Goal: Task Accomplishment & Management: Use online tool/utility

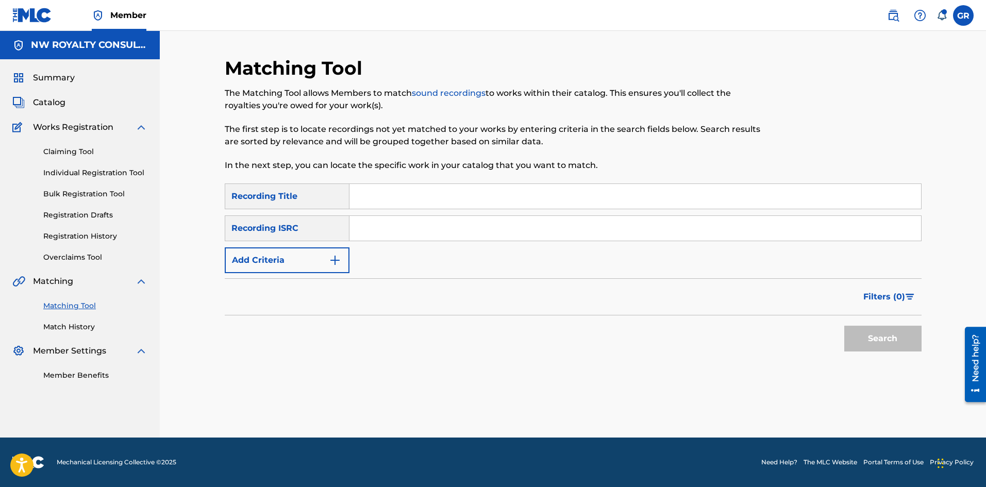
click at [52, 101] on span "Catalog" at bounding box center [49, 102] width 32 height 12
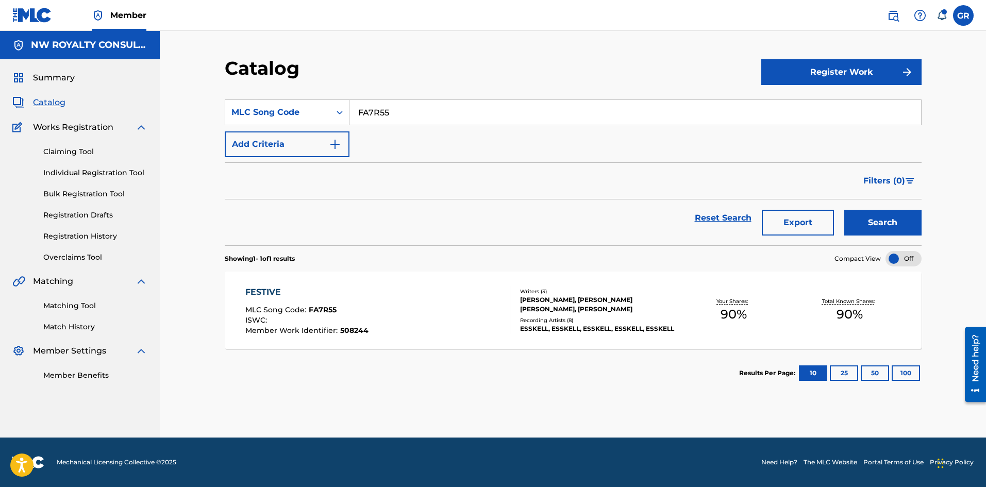
click at [870, 68] on button "Register Work" at bounding box center [841, 72] width 160 height 26
click at [784, 105] on link "Individual" at bounding box center [841, 105] width 160 height 25
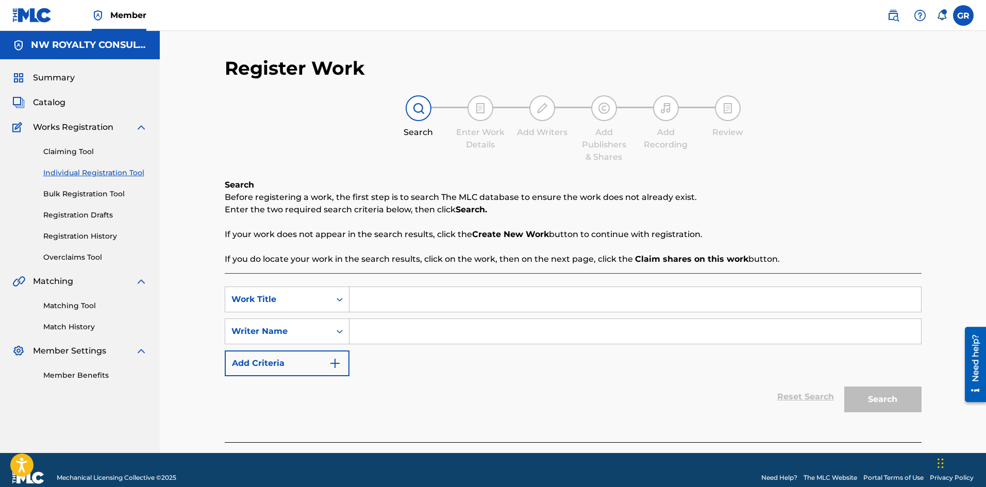
click at [383, 298] on input "Search Form" at bounding box center [636, 299] width 572 height 25
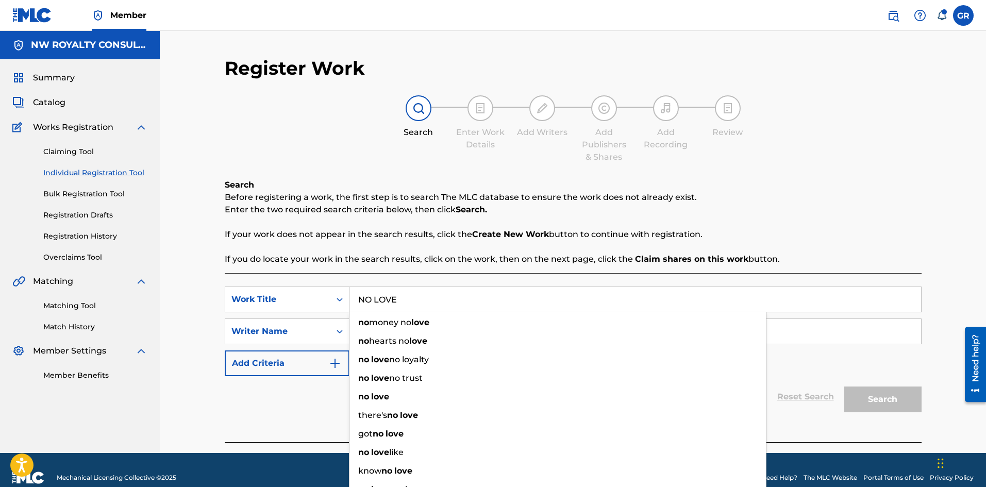
type input "NO LOVE"
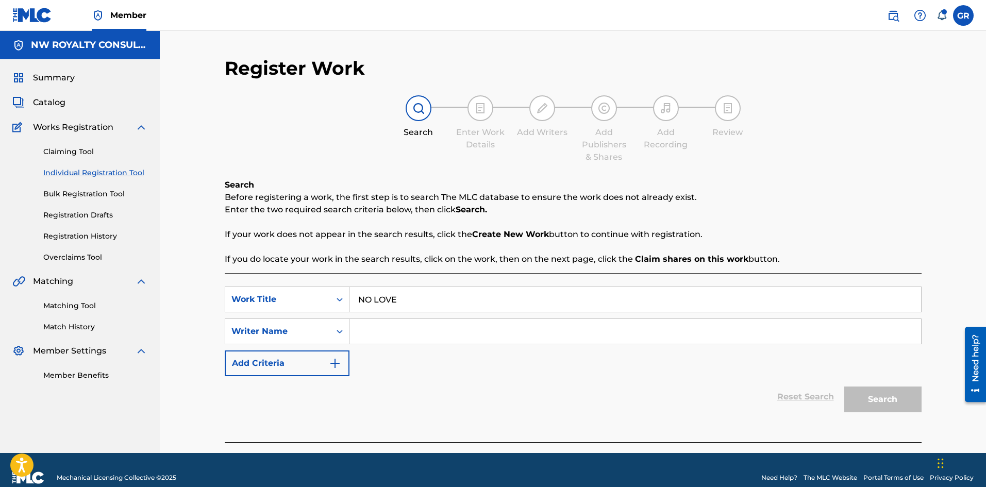
click at [202, 339] on div "Register Work Search Enter Work Details Add Writers Add Publishers & Shares Add…" at bounding box center [573, 242] width 826 height 422
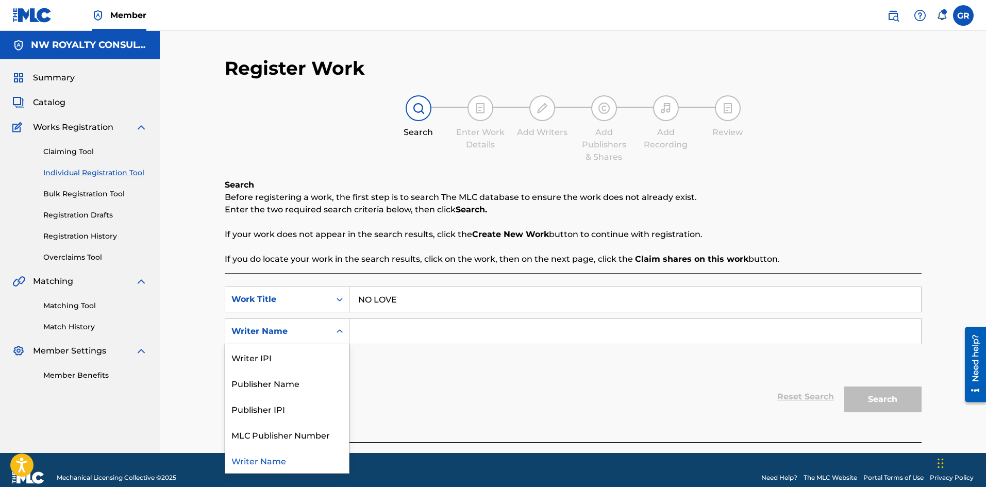
click at [264, 332] on div "Writer Name" at bounding box center [277, 331] width 93 height 12
click at [393, 325] on input "Search Form" at bounding box center [636, 331] width 572 height 25
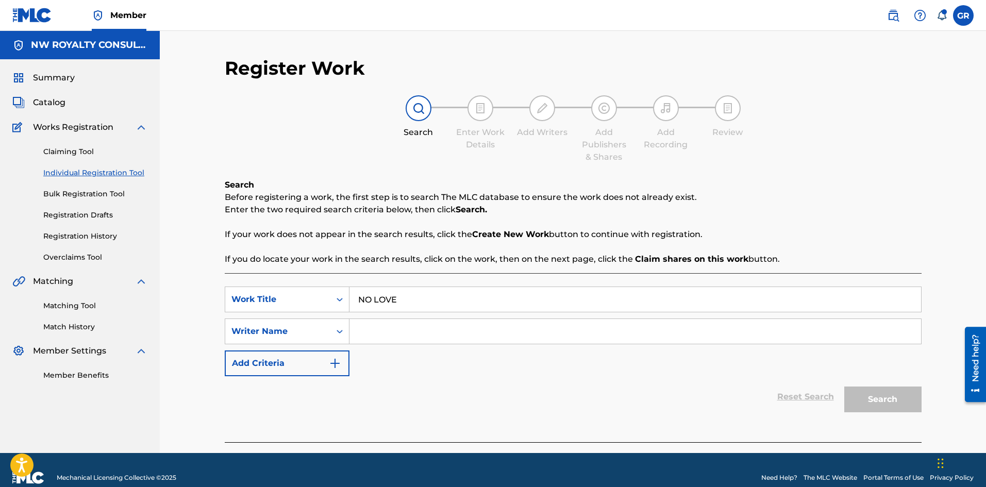
click at [384, 332] on input "Search Form" at bounding box center [636, 331] width 572 height 25
click at [337, 358] on img "Search Form" at bounding box center [335, 363] width 12 height 12
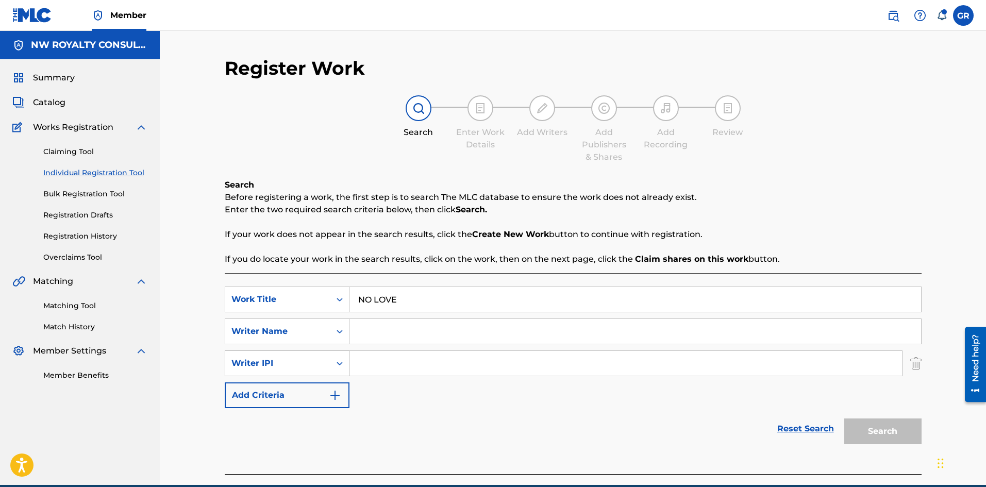
click at [339, 364] on icon "Search Form" at bounding box center [340, 363] width 10 height 10
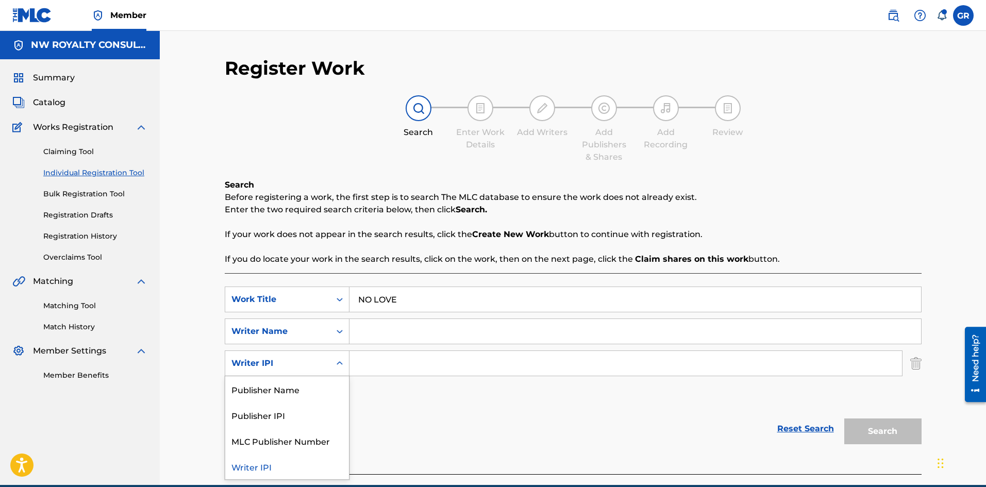
click at [267, 465] on div "Writer IPI" at bounding box center [287, 467] width 124 height 26
click at [338, 362] on icon "Search Form" at bounding box center [340, 363] width 10 height 10
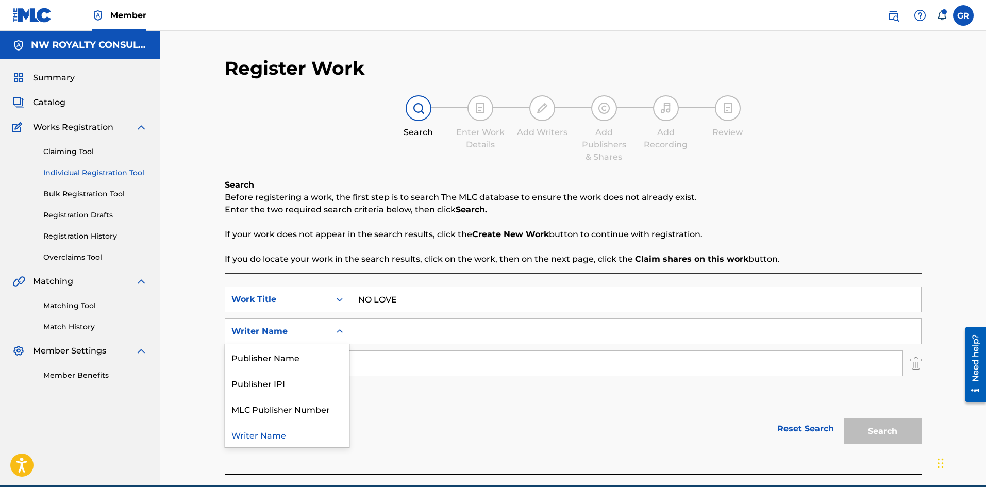
click at [338, 331] on icon "Search Form" at bounding box center [340, 331] width 6 height 4
click at [338, 331] on icon "Search Form" at bounding box center [340, 332] width 6 height 4
click at [380, 329] on input "Search Form" at bounding box center [636, 331] width 572 height 25
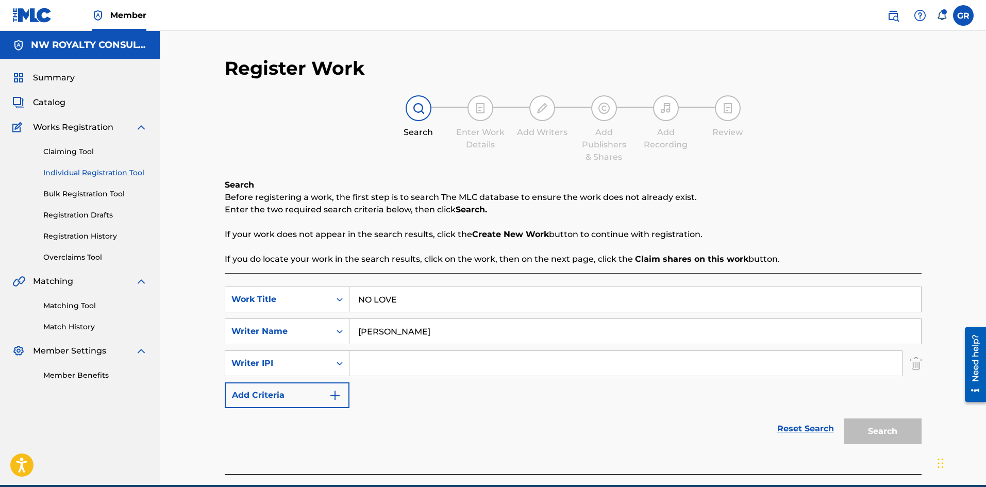
click at [336, 396] on img "Search Form" at bounding box center [335, 395] width 12 height 12
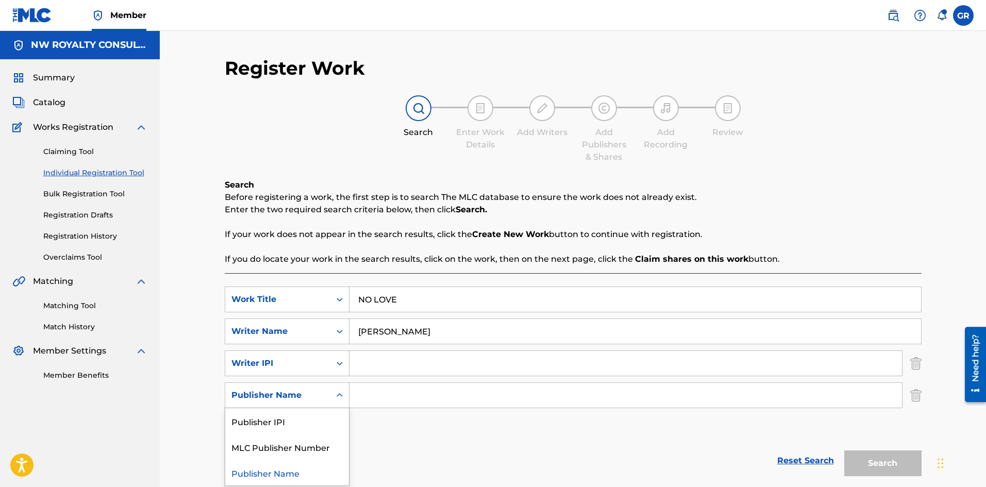
click at [336, 396] on icon "Search Form" at bounding box center [340, 395] width 10 height 10
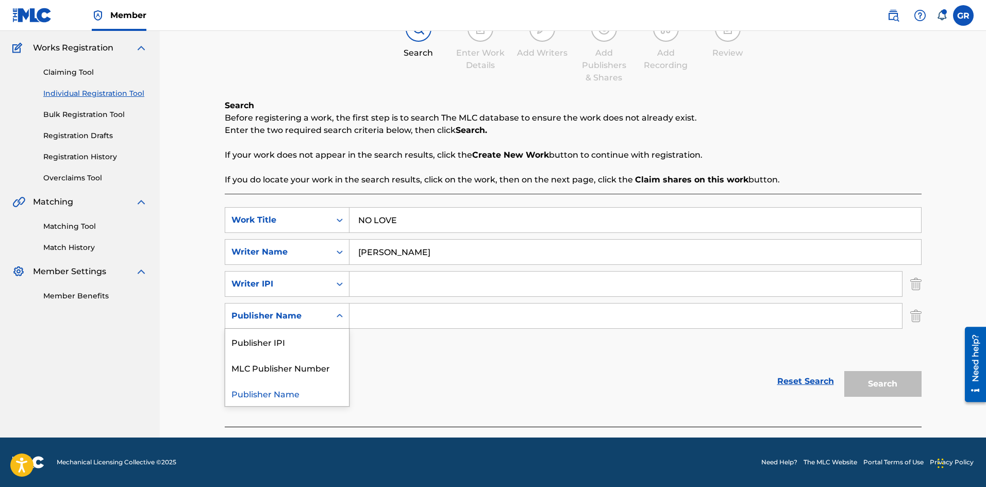
click at [442, 352] on div "SearchWithCriteria2302c6ad-a1c6-4af5-8cdf-e4aab00d08c2 Work Title NO LOVE Searc…" at bounding box center [573, 284] width 697 height 154
click at [913, 319] on img "Search Form" at bounding box center [915, 316] width 11 height 26
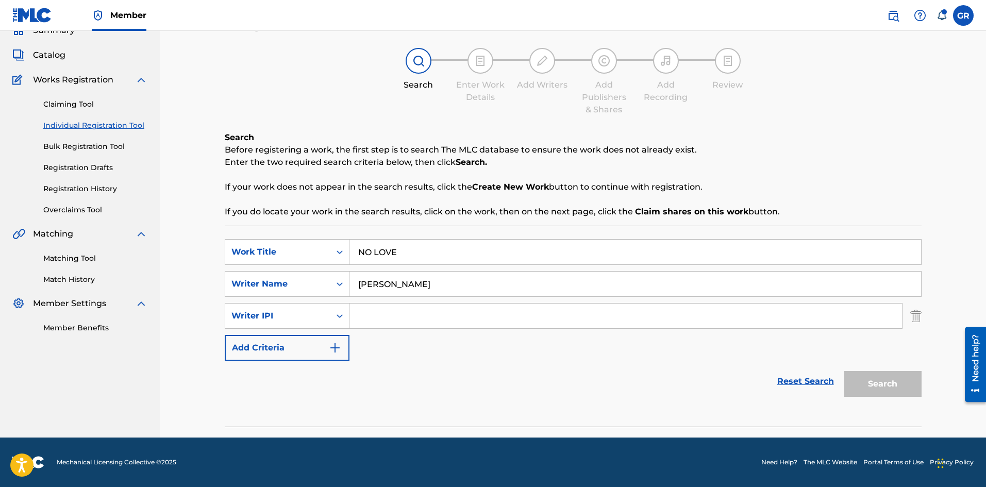
scroll to position [47, 0]
click at [914, 314] on img "Search Form" at bounding box center [915, 316] width 11 height 26
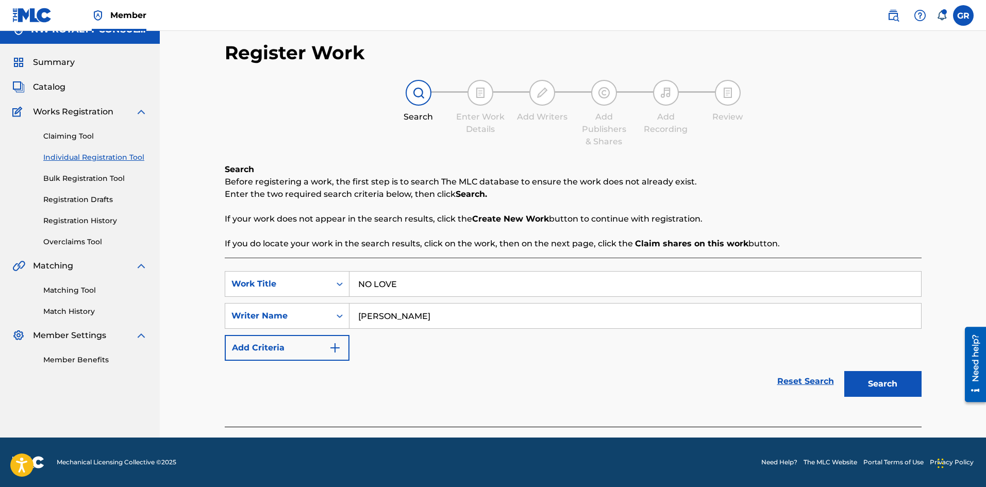
scroll to position [15, 0]
click at [880, 382] on button "Search" at bounding box center [882, 384] width 77 height 26
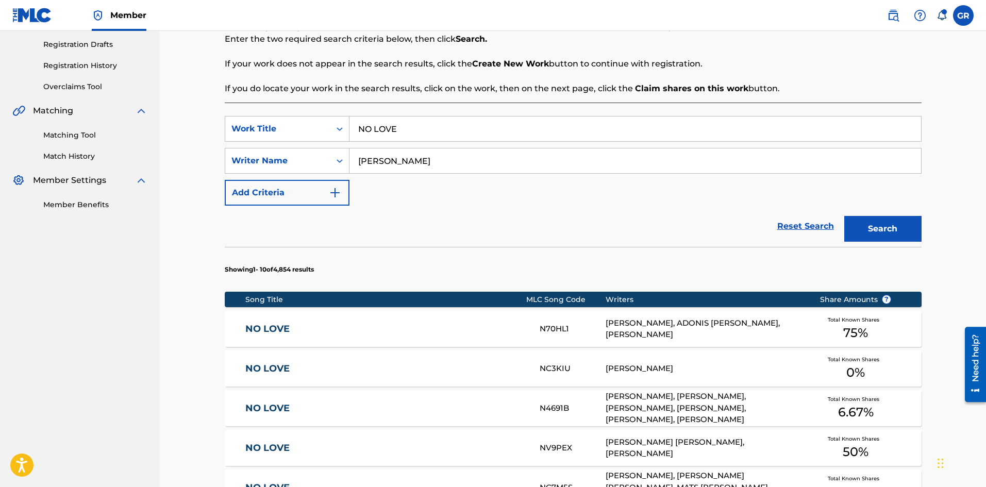
scroll to position [170, 0]
click at [359, 160] on input "[PERSON_NAME]" at bounding box center [636, 161] width 572 height 25
type input "[PERSON_NAME] [PERSON_NAME]"
click at [844, 217] on button "Search" at bounding box center [882, 230] width 77 height 26
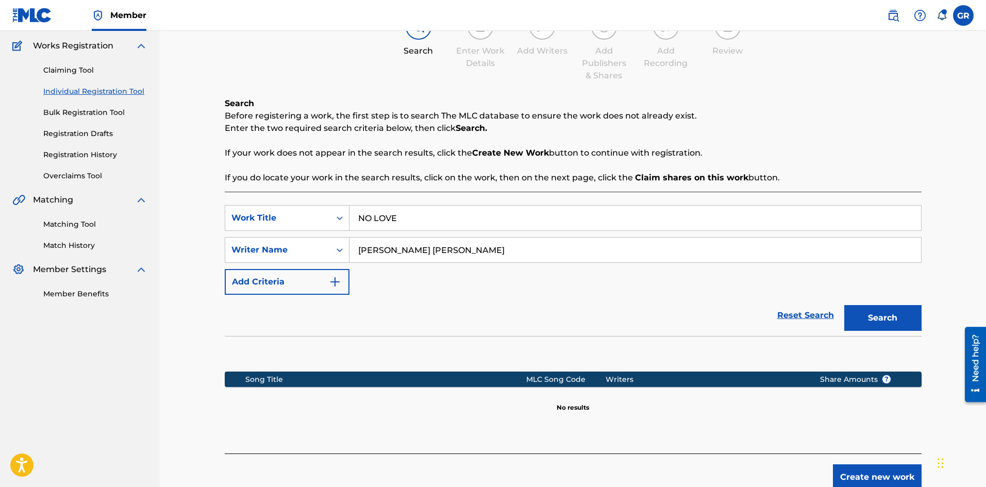
scroll to position [134, 0]
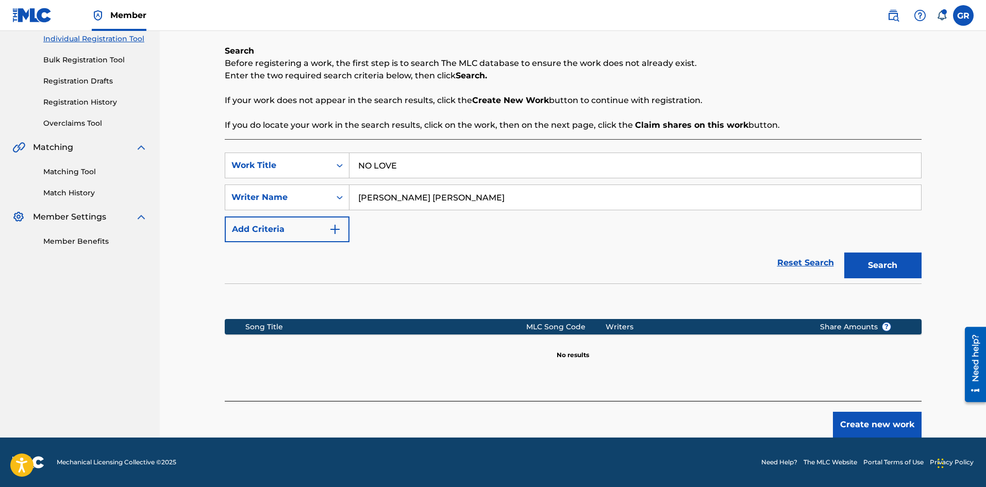
click at [69, 170] on link "Matching Tool" at bounding box center [95, 172] width 104 height 11
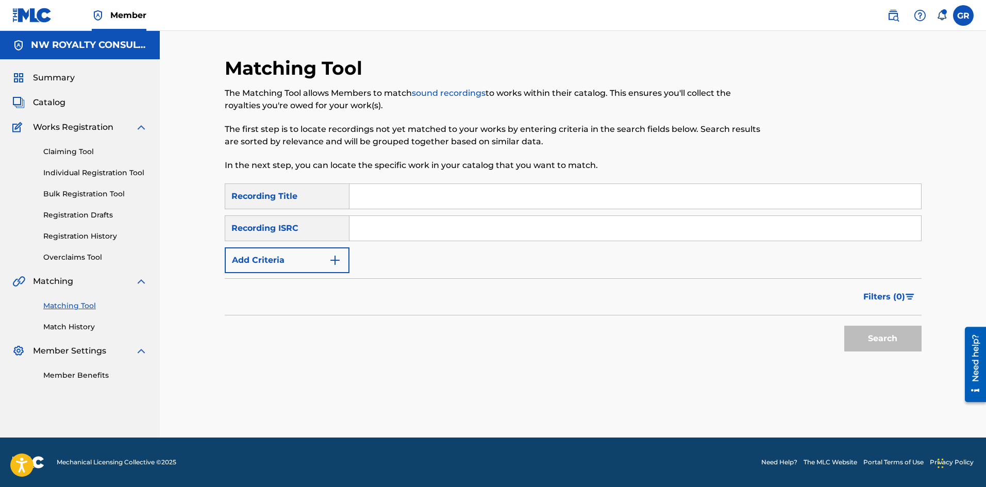
click at [383, 229] on input "Search Form" at bounding box center [636, 228] width 572 height 25
paste input "USA2P2150231"
type input "USA2P2150231"
click at [375, 196] on input "Search Form" at bounding box center [636, 196] width 572 height 25
type input "no love"
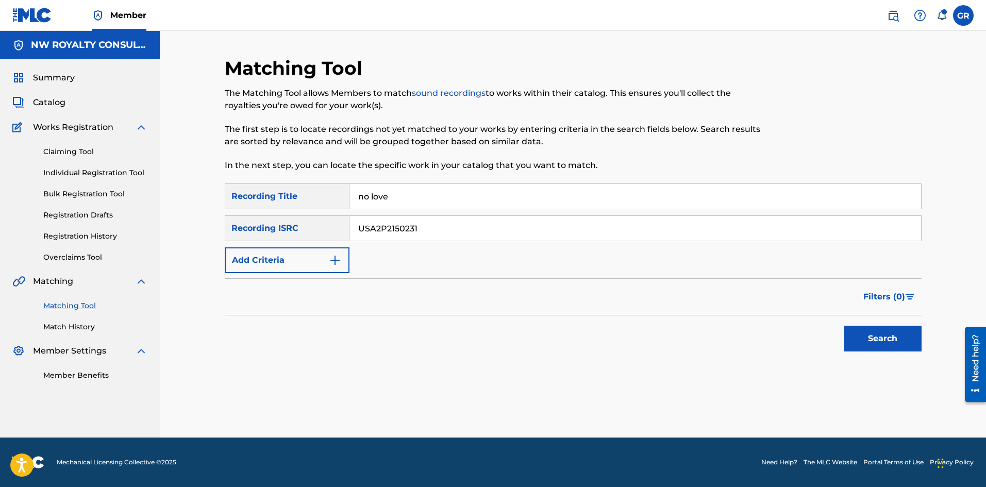
click at [844, 326] on button "Search" at bounding box center [882, 339] width 77 height 26
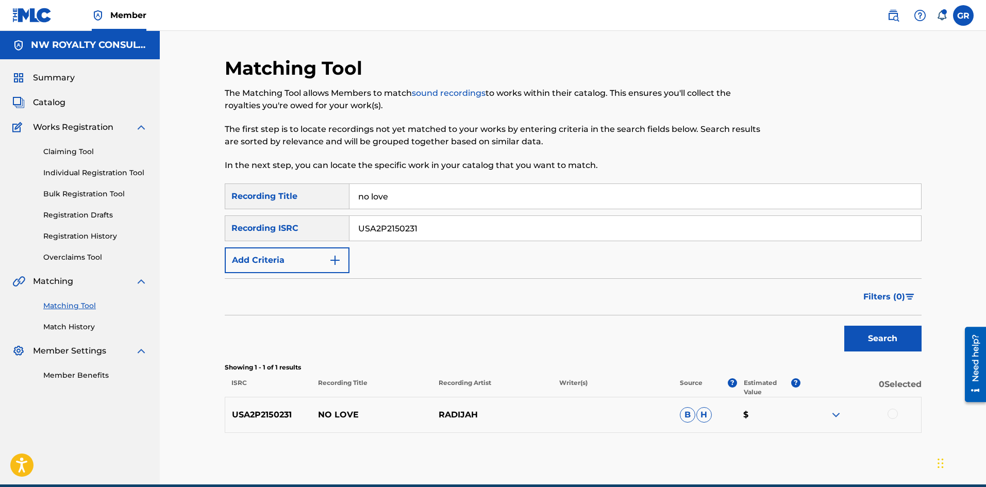
click at [837, 414] on img at bounding box center [836, 415] width 12 height 12
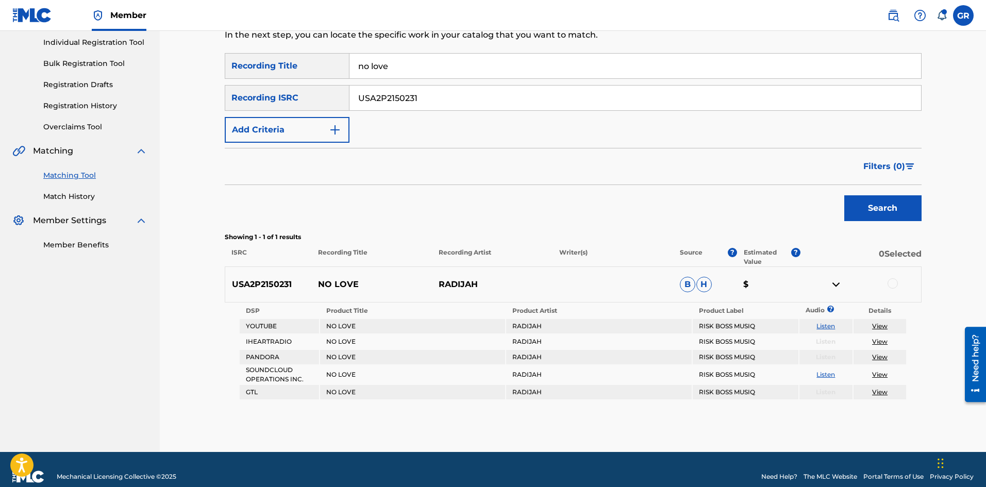
scroll to position [145, 0]
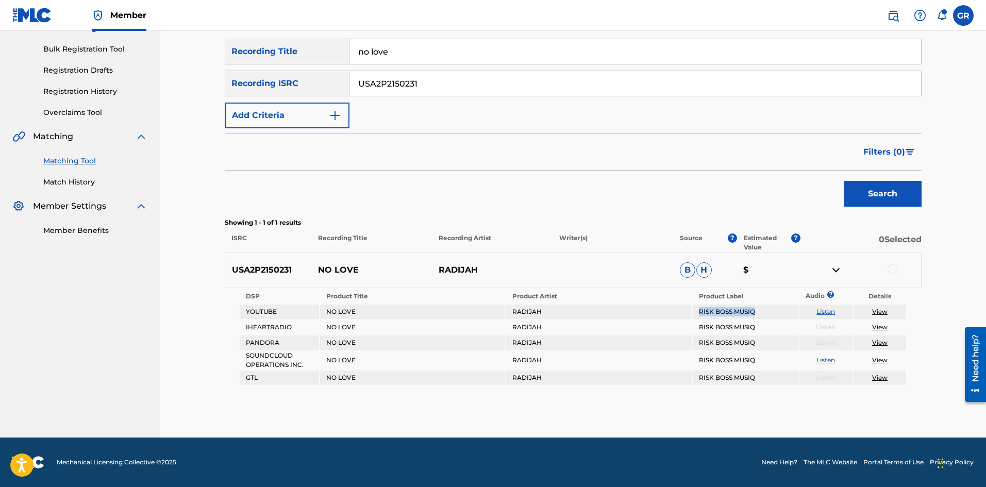
drag, startPoint x: 699, startPoint y: 311, endPoint x: 768, endPoint y: 312, distance: 69.1
click at [768, 312] on td "RISK BOSS MUSIQ" at bounding box center [746, 312] width 106 height 14
copy td "RISK BOSS MUSIQ"
click at [191, 266] on div "Matching Tool The Matching Tool allows Members to match sound recordings to wor…" at bounding box center [573, 162] width 826 height 552
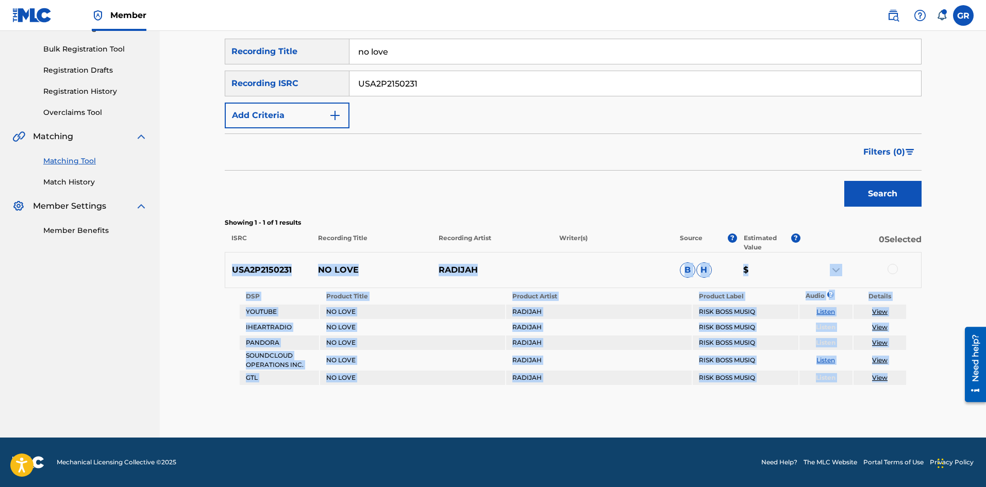
drag, startPoint x: 225, startPoint y: 269, endPoint x: 902, endPoint y: 386, distance: 687.5
click at [902, 386] on div "Matching Tool The Matching Tool allows Members to match sound recordings to wor…" at bounding box center [573, 175] width 697 height 526
copy div "USA2P2150231 NO LOVE RADIJAH B H $ DSP Product Title Product Artist Product Lab…"
